Goal: Task Accomplishment & Management: Manage account settings

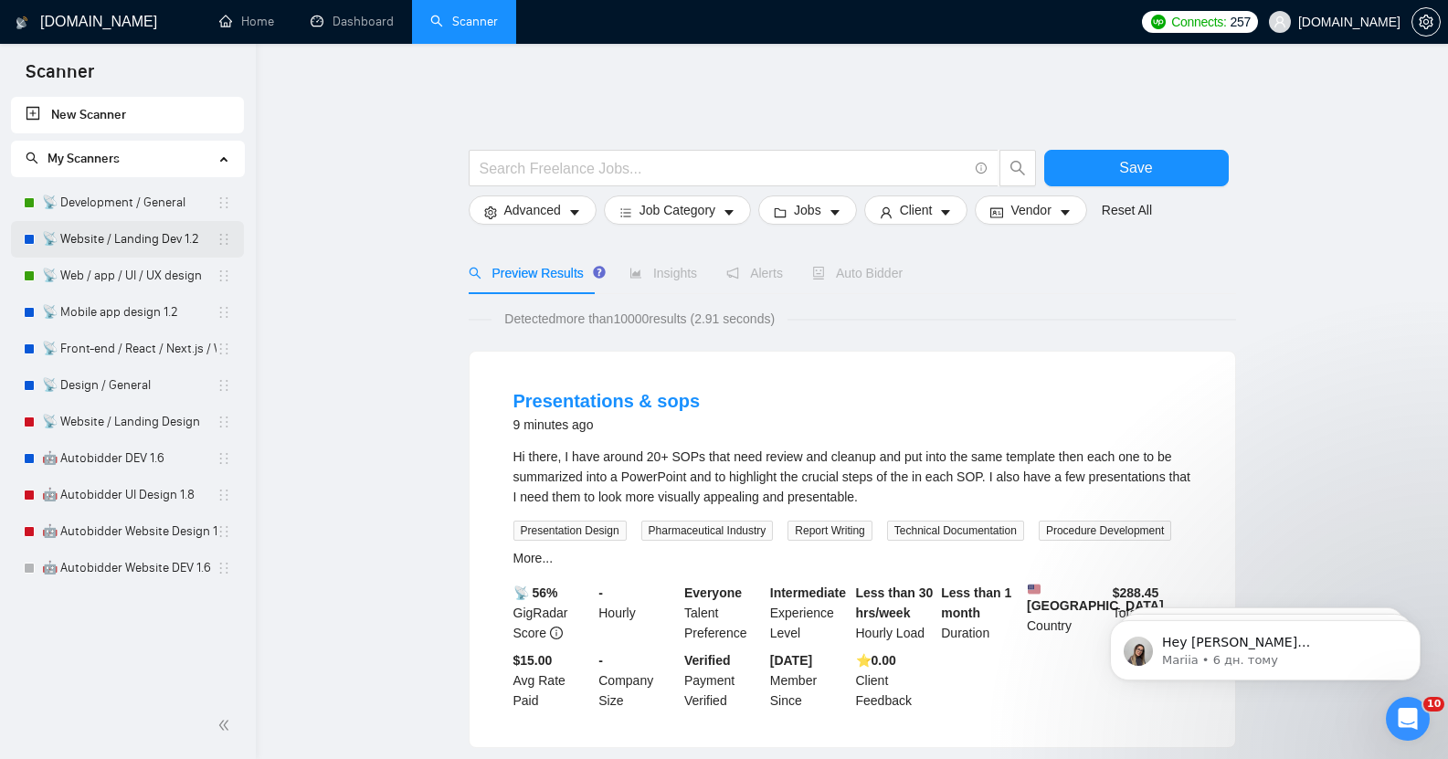
click at [134, 236] on link "📡 Website / Landing Dev 1.2" at bounding box center [129, 239] width 175 height 37
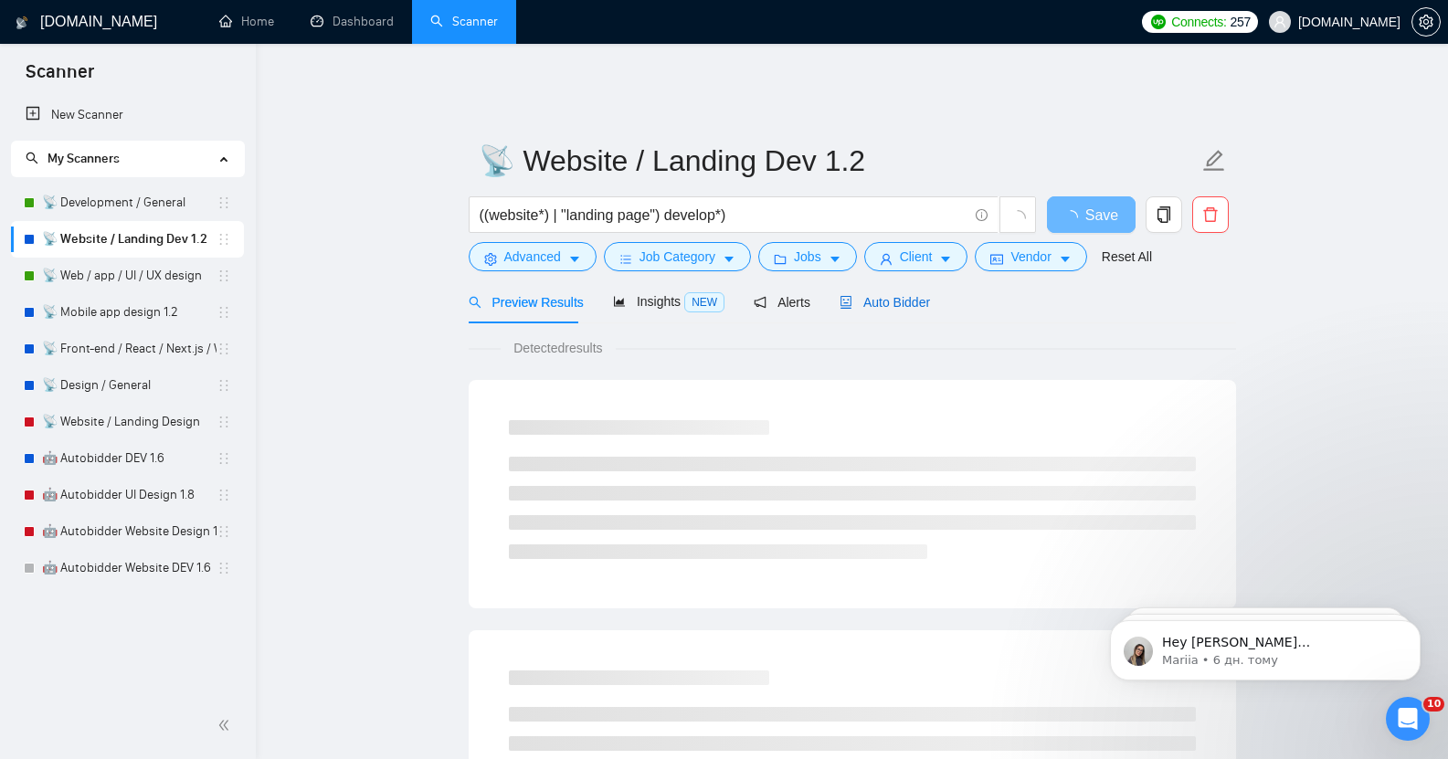
click at [893, 295] on span "Auto Bidder" at bounding box center [885, 302] width 90 height 15
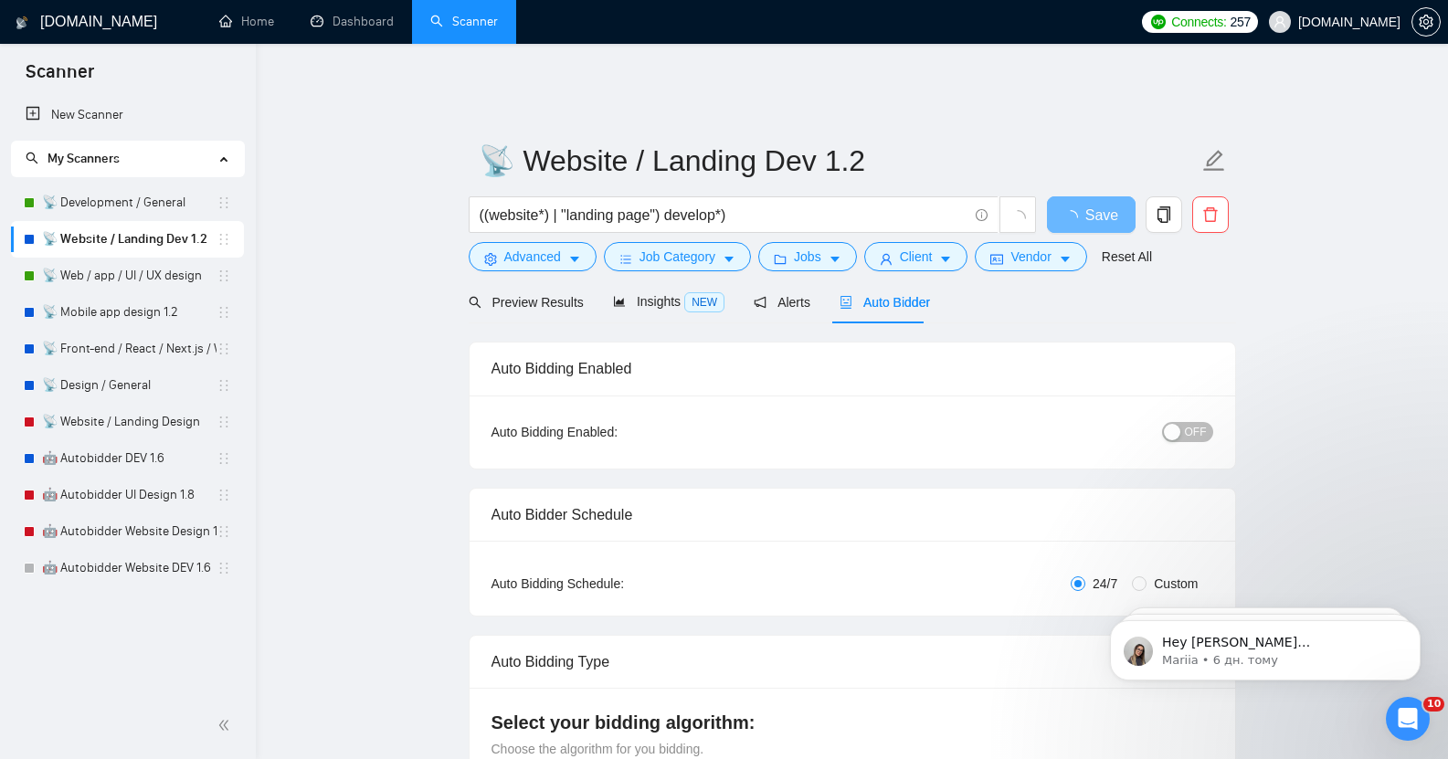
checkbox input "true"
click at [1191, 422] on span "OFF" at bounding box center [1196, 432] width 22 height 20
click at [1088, 204] on span "Save" at bounding box center [1091, 215] width 33 height 23
click at [106, 322] on link "📡 Mobile app design 1.2" at bounding box center [129, 312] width 175 height 37
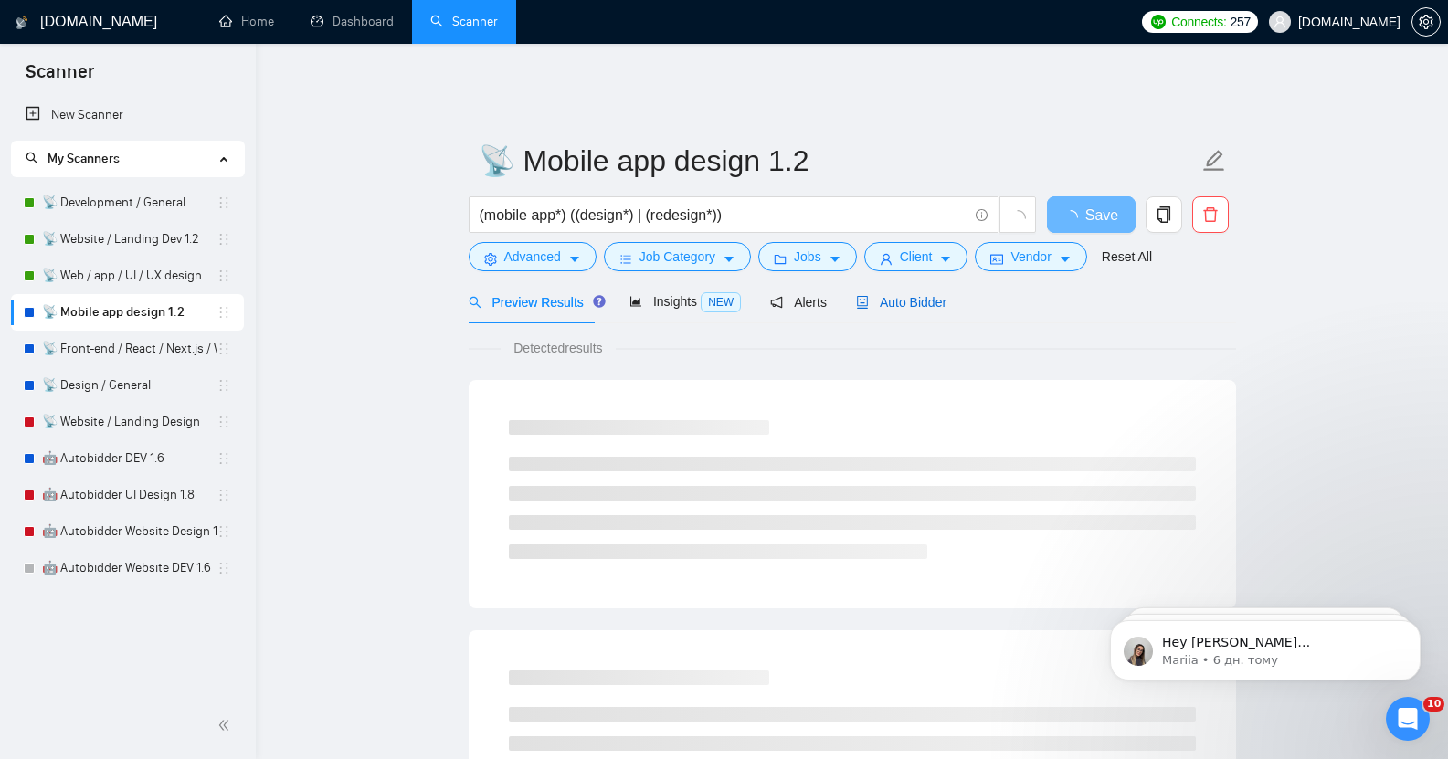
click at [898, 295] on span "Auto Bidder" at bounding box center [901, 302] width 90 height 15
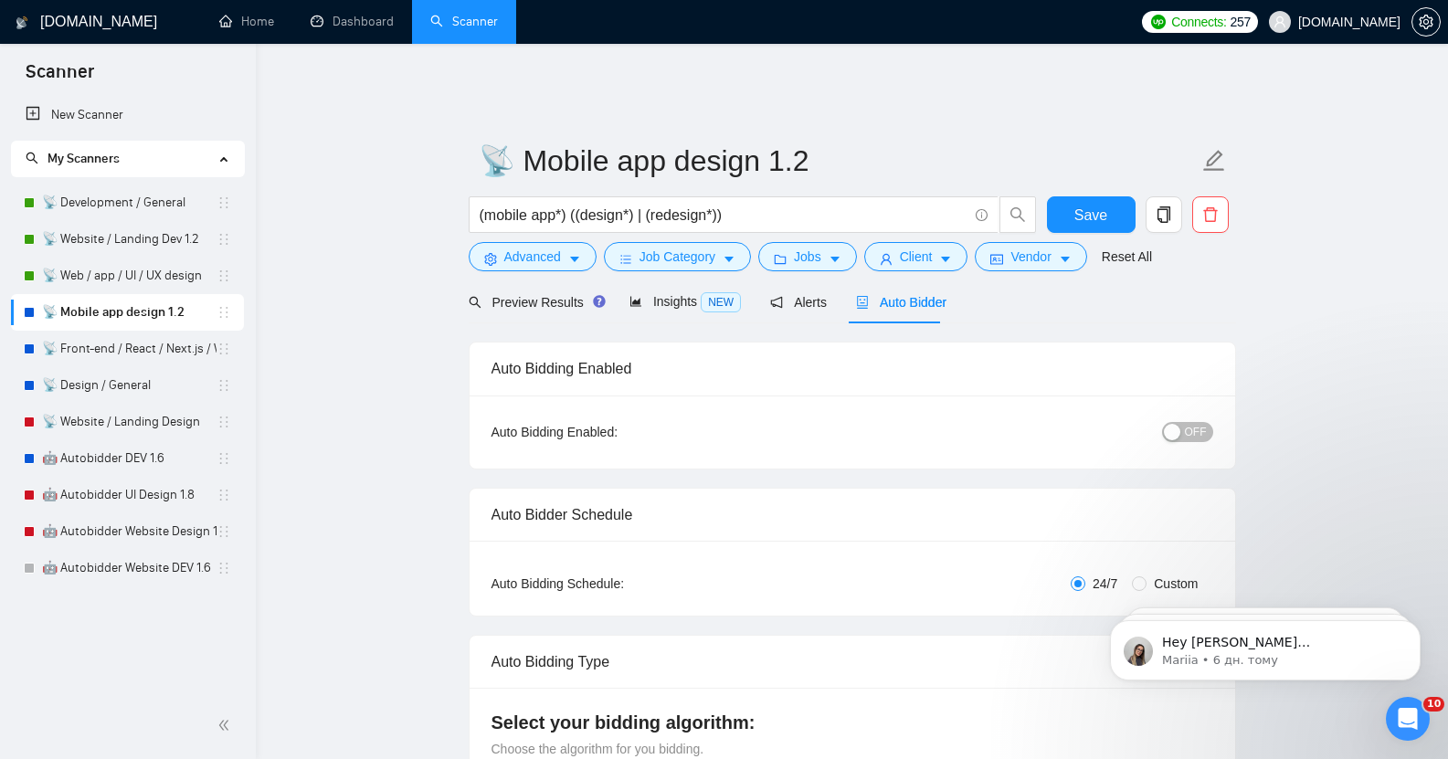
click at [1195, 425] on span "OFF" at bounding box center [1196, 432] width 22 height 20
click at [1090, 204] on span "Save" at bounding box center [1091, 215] width 33 height 23
click at [127, 352] on link "📡 Front-end / React / Next.js / WebGL / GSAP" at bounding box center [129, 349] width 175 height 37
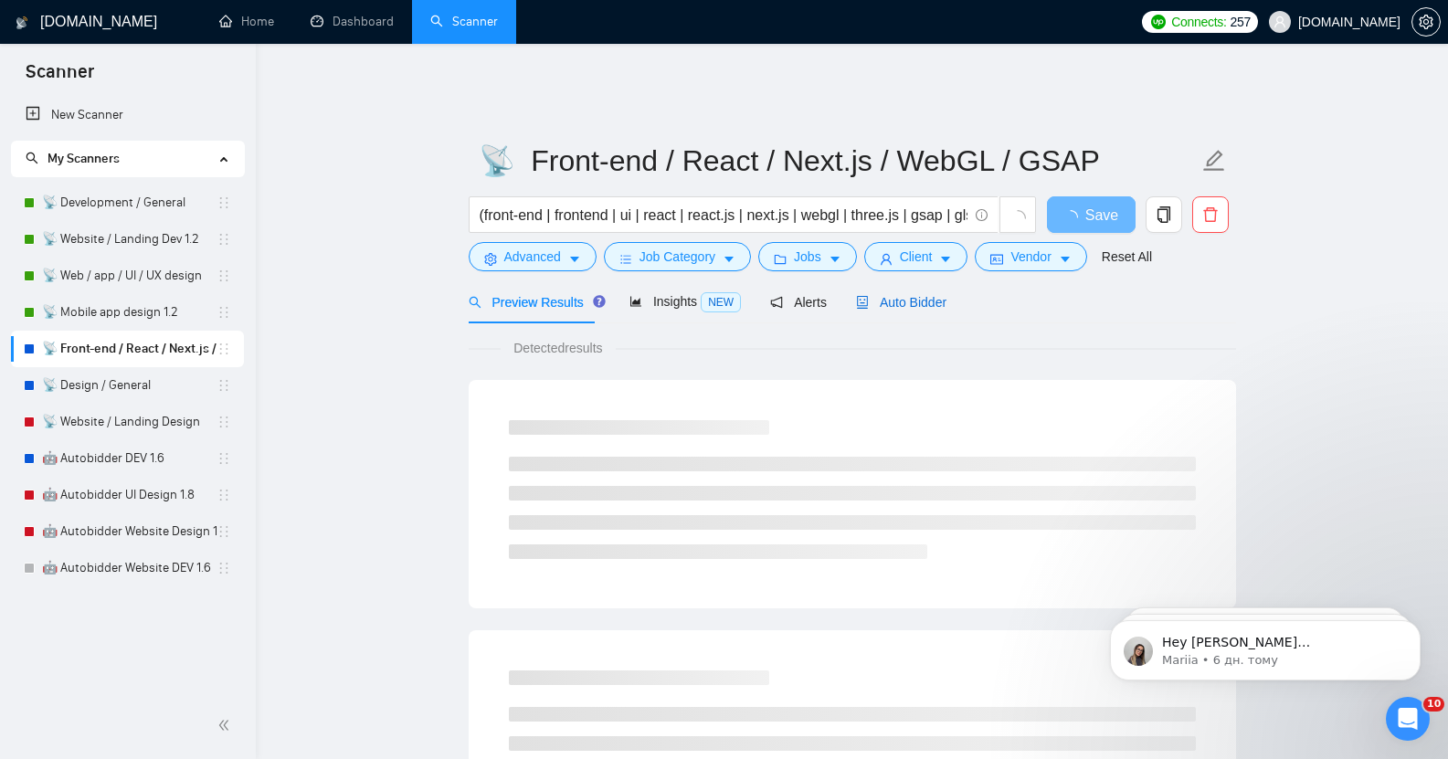
click at [899, 295] on span "Auto Bidder" at bounding box center [901, 302] width 90 height 15
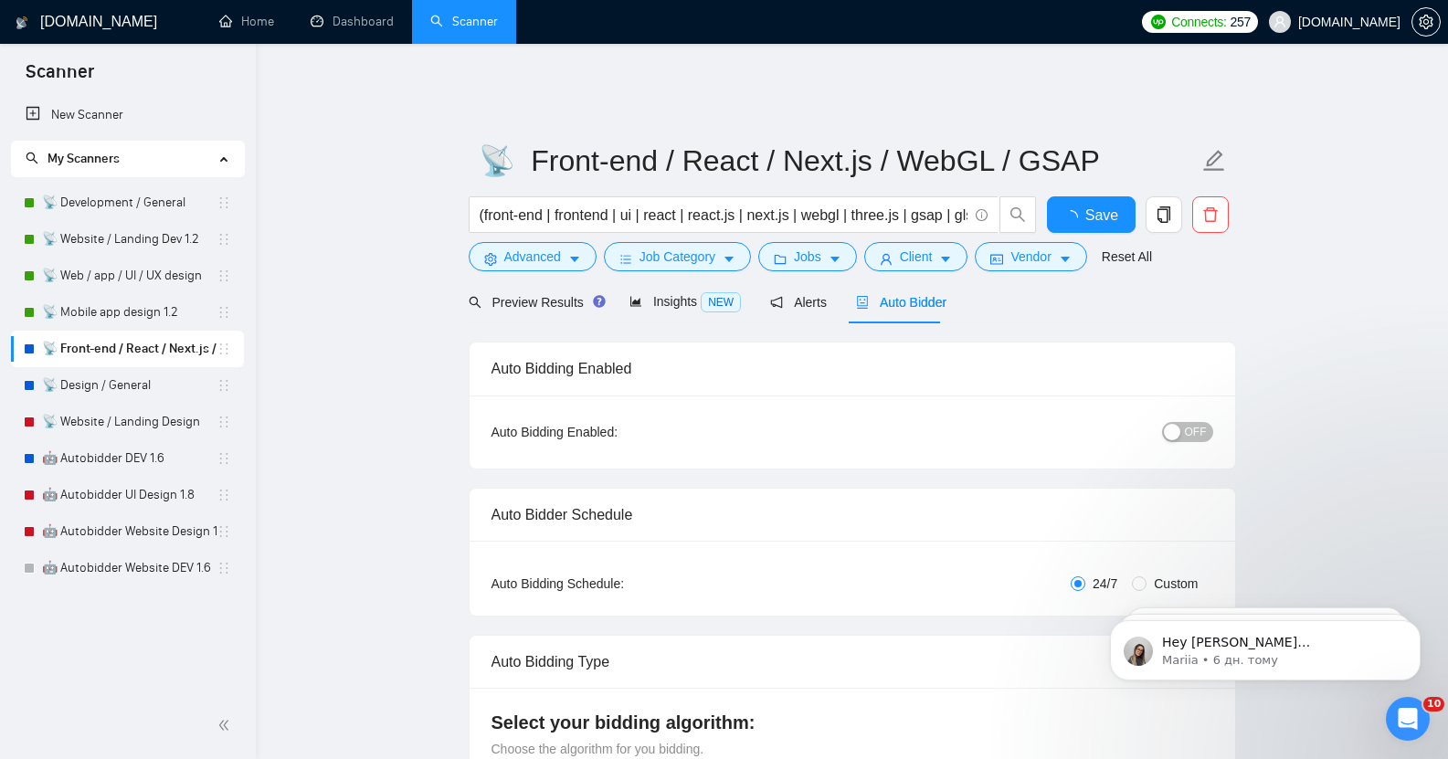
click at [1195, 422] on span "OFF" at bounding box center [1196, 432] width 22 height 20
click at [1097, 204] on span "Save" at bounding box center [1091, 215] width 33 height 23
